Goal: Information Seeking & Learning: Check status

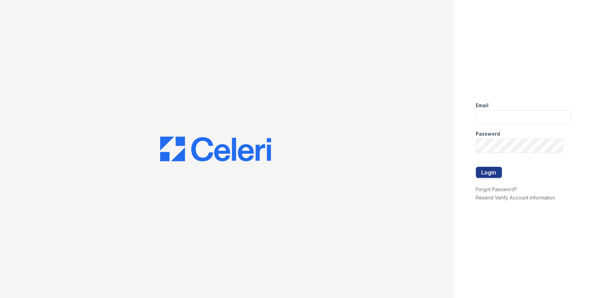
click at [489, 110] on div "Email" at bounding box center [523, 103] width 95 height 14
click at [489, 112] on input "email" at bounding box center [523, 117] width 95 height 15
type input "jacqueline.garcia@trinity-pm.com"
click at [476, 167] on button "Login" at bounding box center [489, 172] width 26 height 11
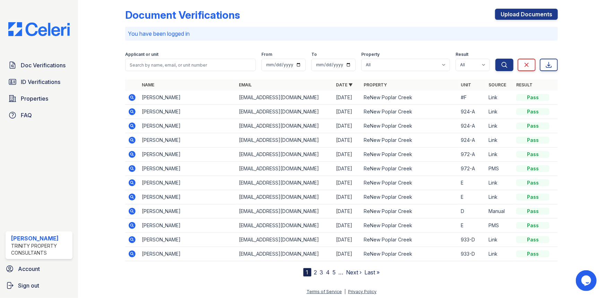
scroll to position [7, 0]
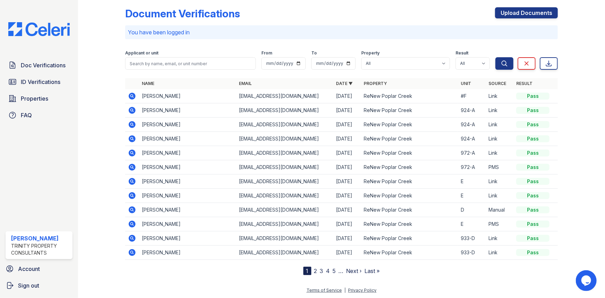
click at [135, 166] on icon at bounding box center [132, 167] width 7 height 7
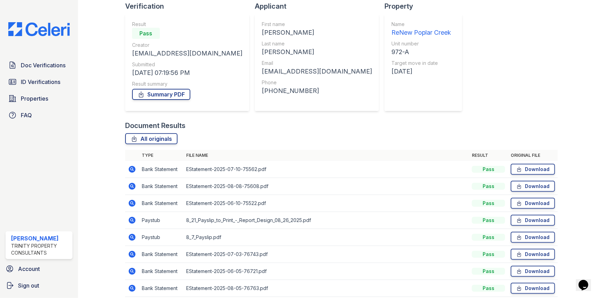
scroll to position [79, 0]
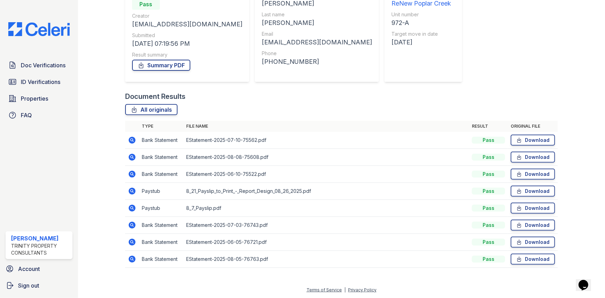
click at [133, 188] on icon at bounding box center [132, 191] width 7 height 7
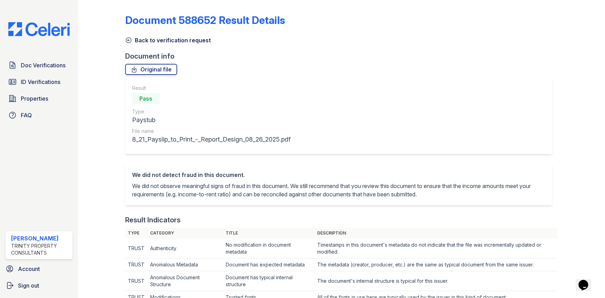
click at [131, 41] on icon at bounding box center [128, 40] width 7 height 7
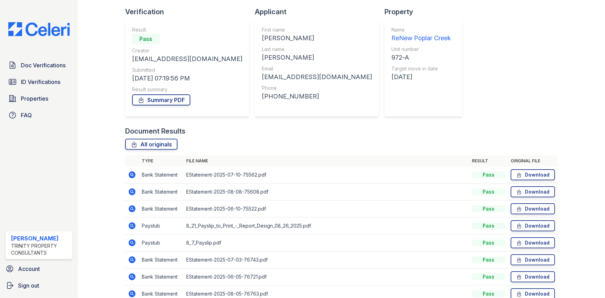
scroll to position [79, 0]
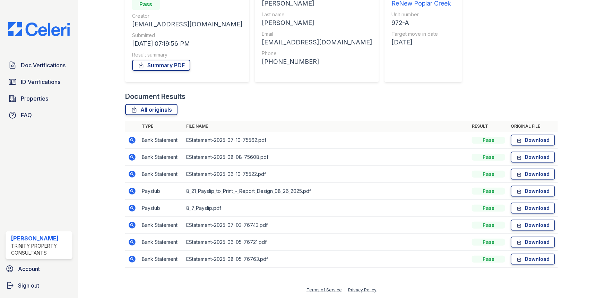
click at [134, 205] on icon at bounding box center [132, 208] width 8 height 8
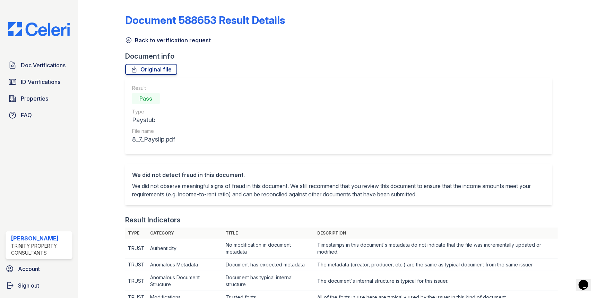
click at [127, 43] on icon at bounding box center [128, 40] width 7 height 7
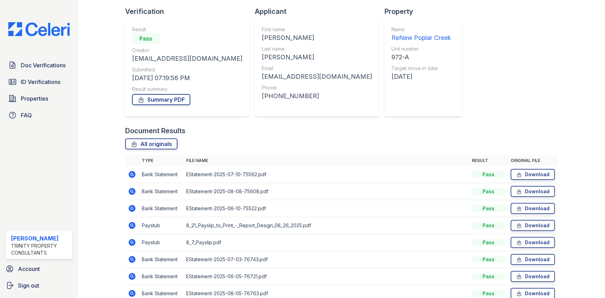
scroll to position [79, 0]
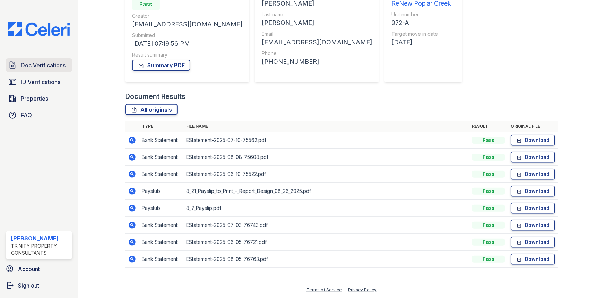
click at [35, 69] on span "Doc Verifications" at bounding box center [43, 65] width 45 height 8
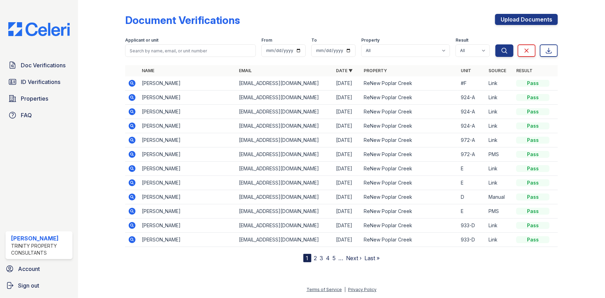
click at [132, 111] on icon at bounding box center [132, 111] width 8 height 8
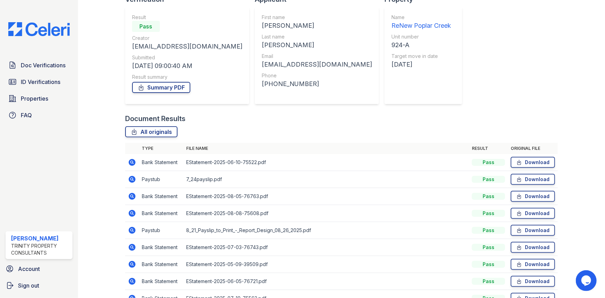
scroll to position [147, 0]
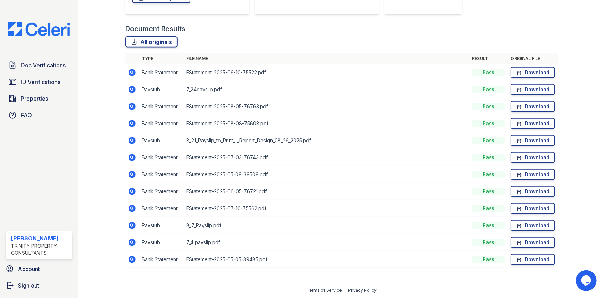
click at [130, 89] on icon at bounding box center [132, 89] width 8 height 8
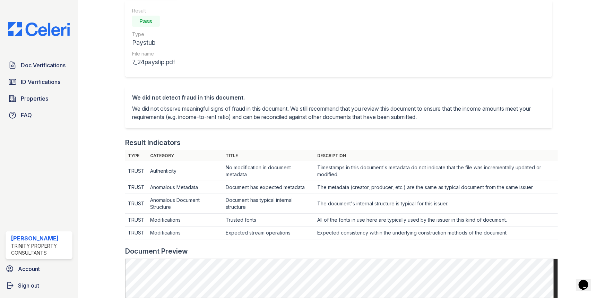
scroll to position [31, 0]
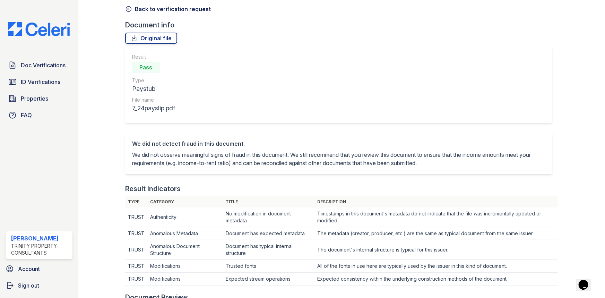
click at [128, 9] on icon at bounding box center [128, 9] width 5 height 5
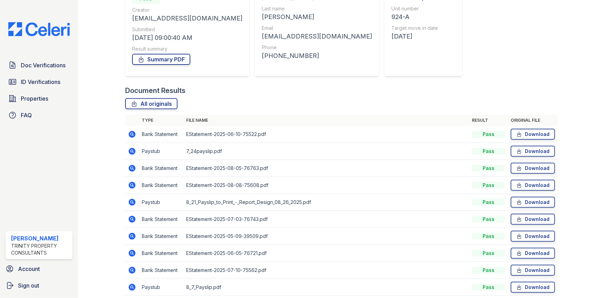
scroll to position [126, 0]
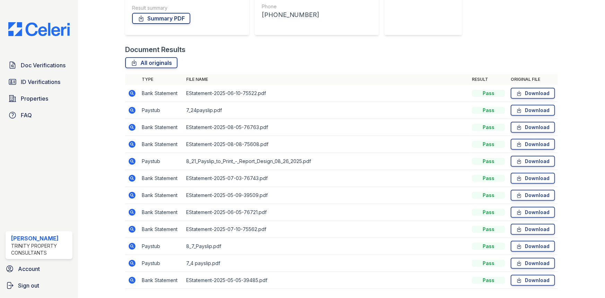
click at [133, 246] on icon at bounding box center [132, 246] width 7 height 7
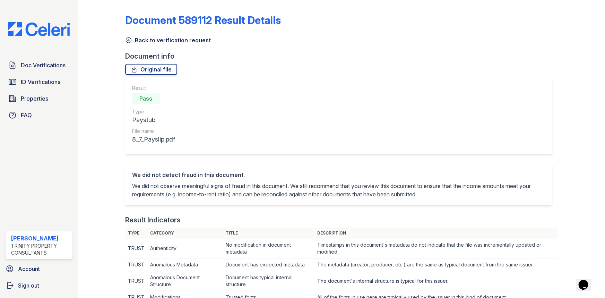
click at [131, 40] on icon at bounding box center [128, 40] width 5 height 5
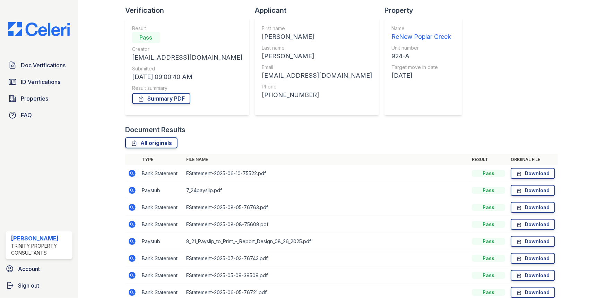
scroll to position [147, 0]
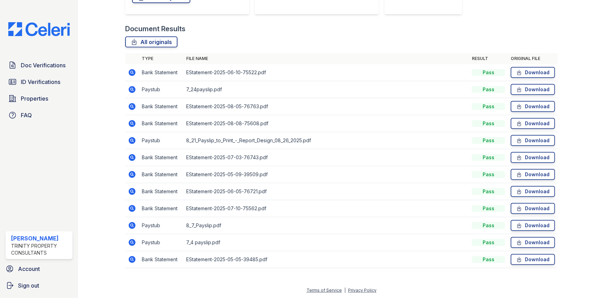
click at [131, 87] on icon at bounding box center [132, 89] width 8 height 8
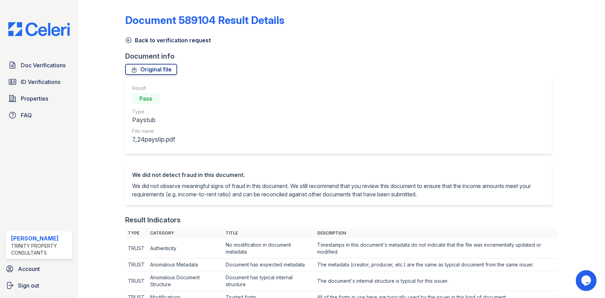
click at [129, 37] on icon at bounding box center [128, 40] width 7 height 7
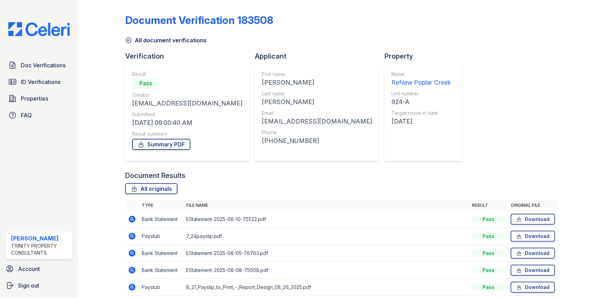
click at [129, 38] on icon at bounding box center [128, 40] width 7 height 7
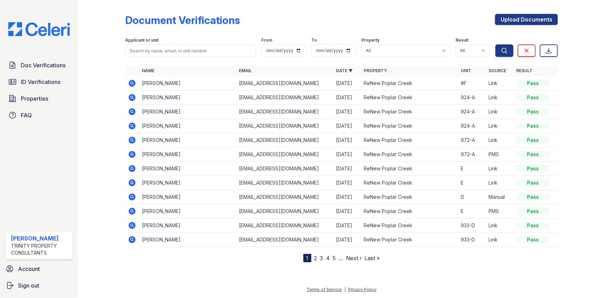
click at [132, 113] on icon at bounding box center [132, 111] width 7 height 7
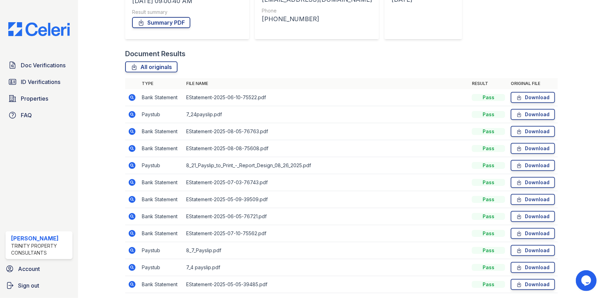
scroll to position [126, 0]
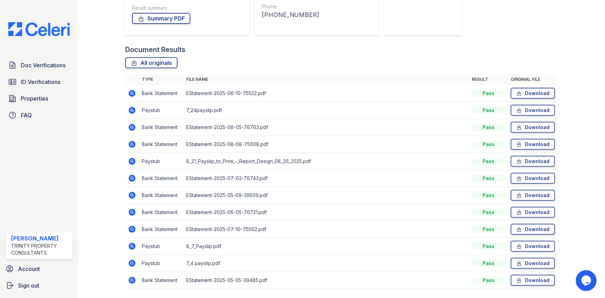
click at [133, 248] on icon at bounding box center [132, 246] width 7 height 7
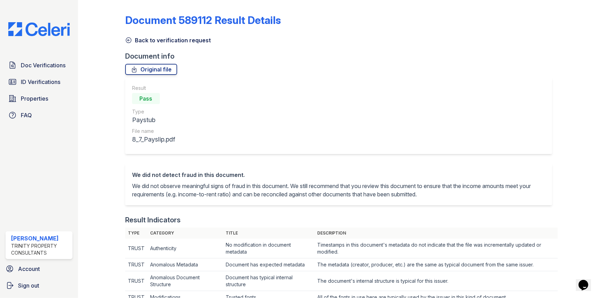
click at [128, 38] on icon at bounding box center [128, 40] width 7 height 7
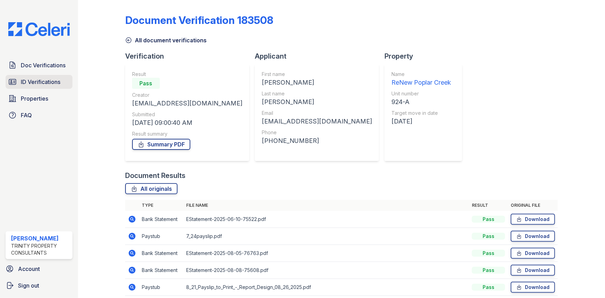
click at [25, 79] on span "ID Verifications" at bounding box center [41, 82] width 40 height 8
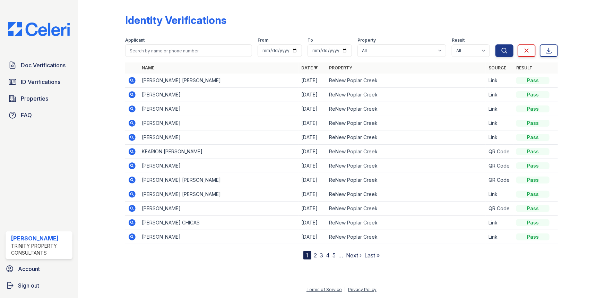
click at [132, 96] on icon at bounding box center [132, 94] width 7 height 7
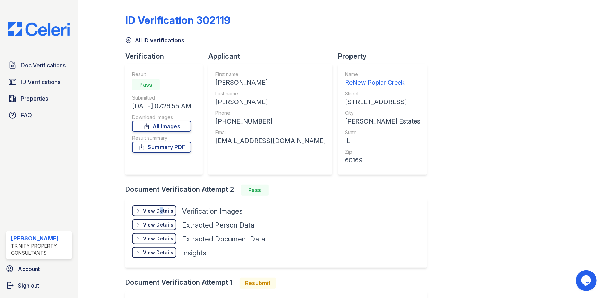
click at [158, 213] on div "View Details" at bounding box center [158, 210] width 31 height 7
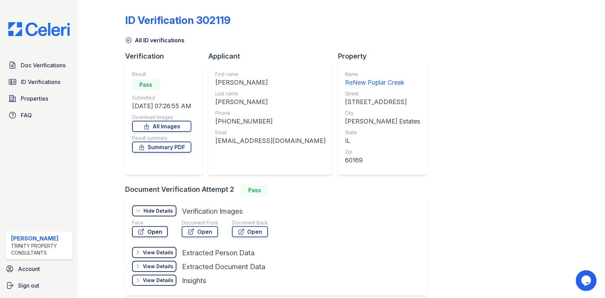
click at [146, 228] on link "Open" at bounding box center [150, 231] width 36 height 11
click at [202, 229] on link "Open" at bounding box center [200, 231] width 36 height 11
click at [200, 226] on link "Open" at bounding box center [200, 231] width 36 height 11
click at [260, 231] on link "Open" at bounding box center [250, 231] width 36 height 11
click at [130, 41] on icon at bounding box center [128, 40] width 7 height 7
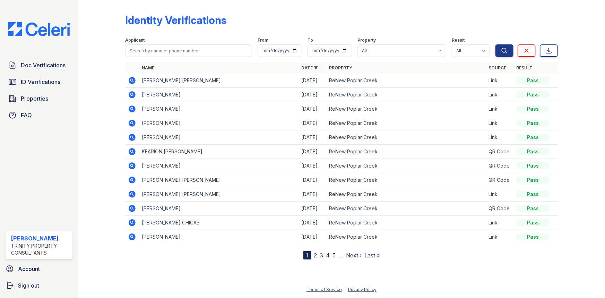
click at [131, 95] on icon at bounding box center [132, 94] width 8 height 8
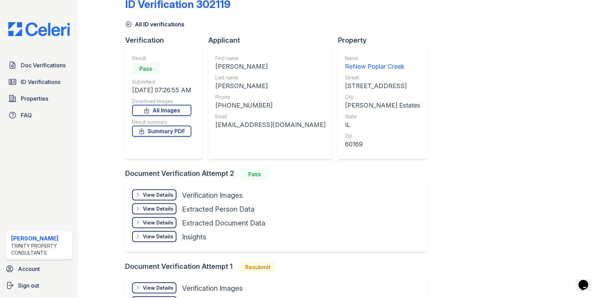
scroll to position [31, 0]
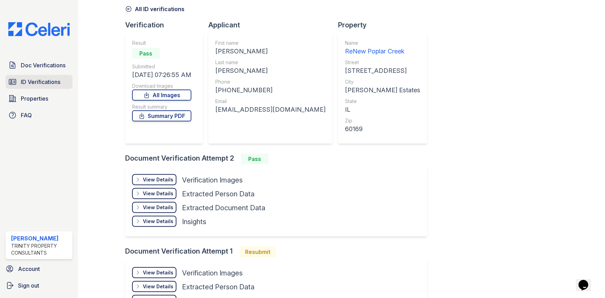
click at [35, 79] on span "ID Verifications" at bounding box center [41, 82] width 40 height 8
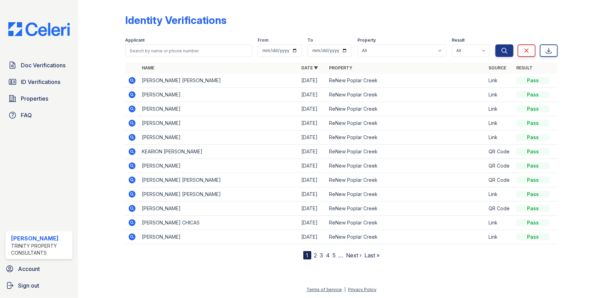
click at [133, 164] on icon at bounding box center [132, 165] width 7 height 7
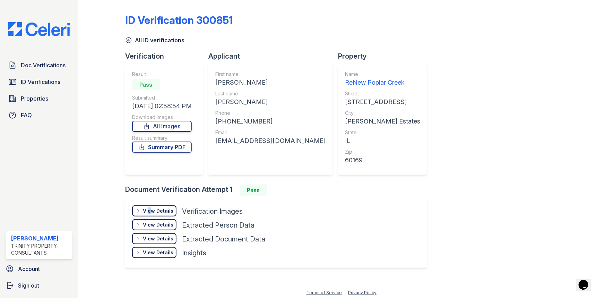
click at [148, 208] on div "View Details" at bounding box center [158, 210] width 31 height 7
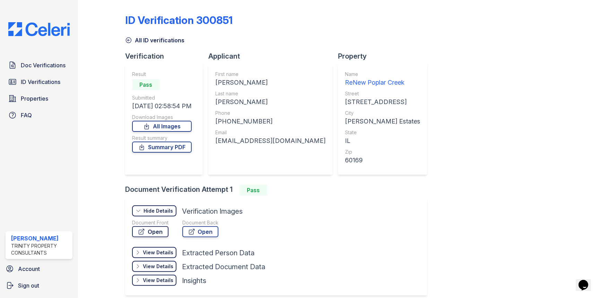
click at [158, 230] on link "Open" at bounding box center [150, 231] width 36 height 11
click at [131, 39] on icon at bounding box center [128, 40] width 7 height 7
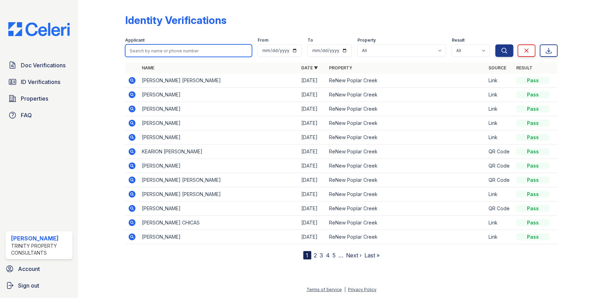
click at [178, 52] on input "search" at bounding box center [188, 50] width 127 height 12
type input "t"
click at [121, 88] on div at bounding box center [107, 131] width 36 height 257
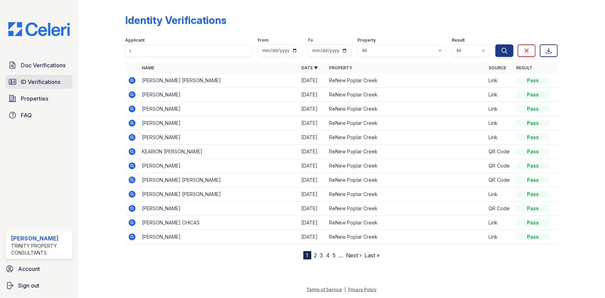
click at [17, 85] on link "ID Verifications" at bounding box center [39, 82] width 67 height 14
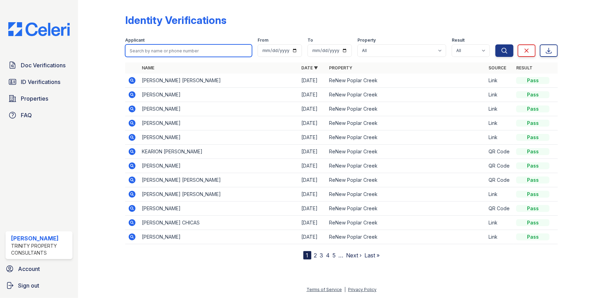
click at [148, 52] on input "search" at bounding box center [188, 50] width 127 height 12
type input "[PERSON_NAME]"
click at [495, 44] on button "Search" at bounding box center [504, 50] width 18 height 12
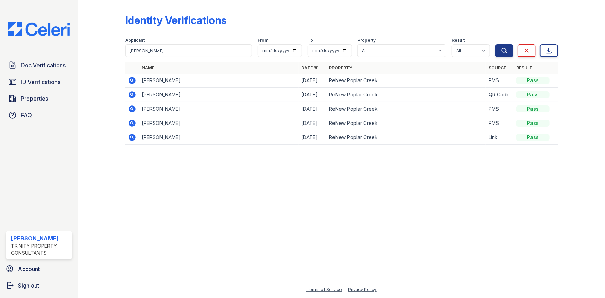
click at [135, 79] on icon at bounding box center [132, 80] width 7 height 7
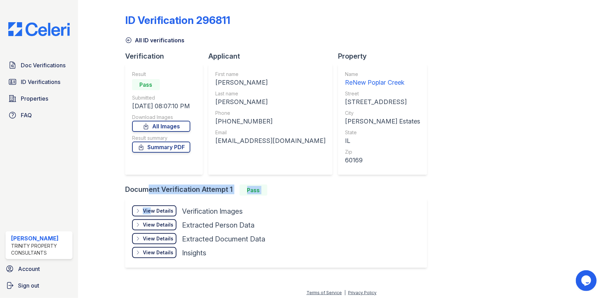
click at [149, 207] on div "Document Verification Attempt 1 Pass View Details Details Hide Details Details …" at bounding box center [278, 230] width 307 height 93
click at [149, 207] on div "View Details" at bounding box center [158, 210] width 31 height 7
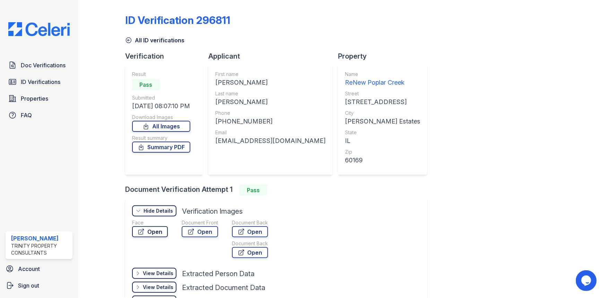
click at [157, 234] on link "Open" at bounding box center [150, 231] width 36 height 11
click at [208, 232] on link "Open" at bounding box center [200, 231] width 36 height 11
click at [159, 229] on link "Open" at bounding box center [150, 231] width 36 height 11
click at [35, 82] on span "ID Verifications" at bounding box center [41, 82] width 40 height 8
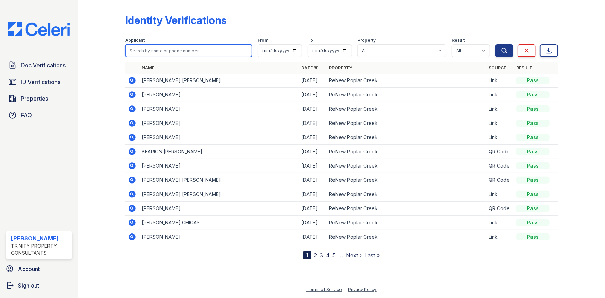
click at [144, 50] on input "search" at bounding box center [188, 50] width 127 height 12
type input "tara"
click at [495, 44] on button "Search" at bounding box center [504, 50] width 18 height 12
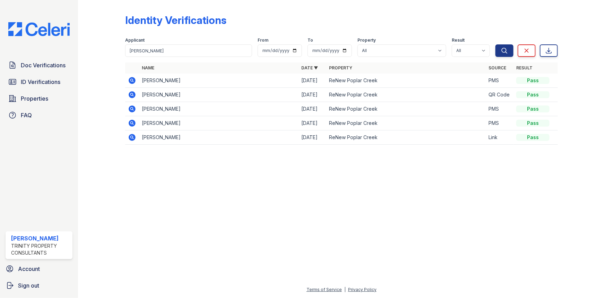
click at [132, 79] on td at bounding box center [132, 80] width 14 height 14
click at [132, 79] on icon at bounding box center [132, 80] width 8 height 8
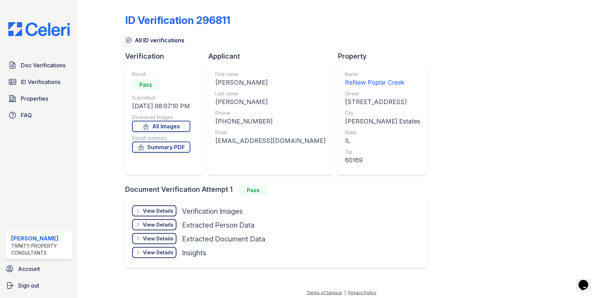
click at [159, 208] on div "View Details" at bounding box center [158, 210] width 31 height 7
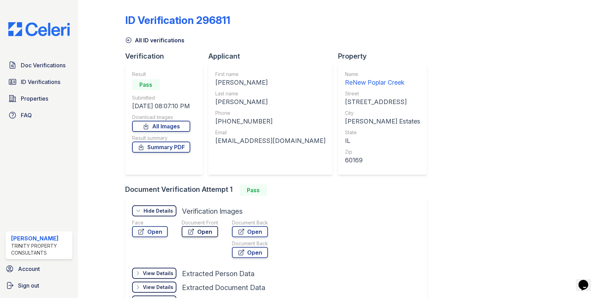
click at [201, 231] on link "Open" at bounding box center [200, 231] width 36 height 11
click at [45, 62] on span "Doc Verifications" at bounding box center [43, 65] width 45 height 8
